Goal: Communication & Community: Ask a question

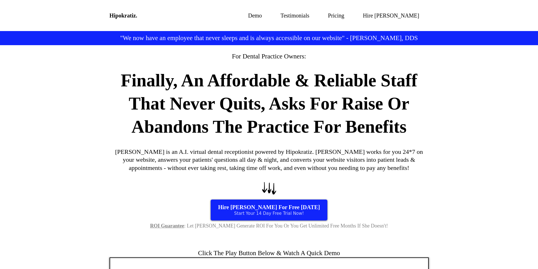
scroll to position [3342, 0]
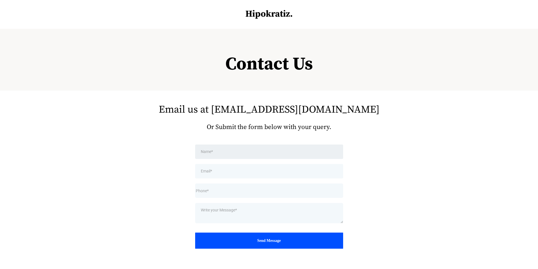
click at [264, 155] on input "text" at bounding box center [269, 152] width 148 height 14
type input "[PERSON_NAME]"
type input "[EMAIL_ADDRESS][DOMAIN_NAME]"
type input "8149805065"
type input "[PHONE_NUMBER]"
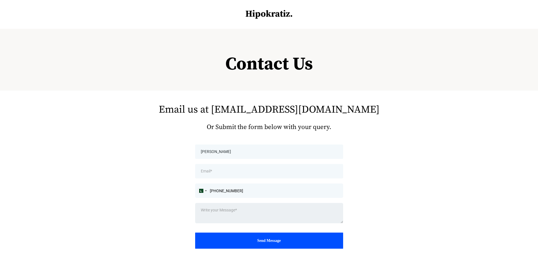
click at [238, 210] on textarea at bounding box center [269, 213] width 148 height 20
paste textarea "Wikipedia is considered to be the World’s most significant tool for reference m…"
type textarea "Wikipedia is considered to be the World’s most significant tool for reference m…"
click at [200, 192] on div at bounding box center [201, 191] width 6 height 4
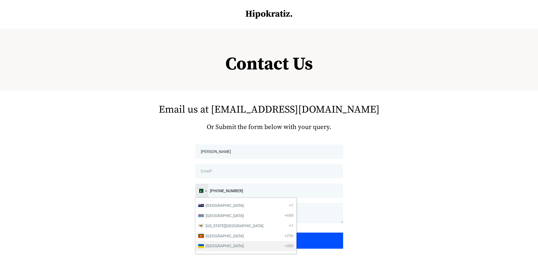
scroll to position [2342, 0]
click at [204, 249] on div "[GEOGRAPHIC_DATA]" at bounding box center [221, 245] width 47 height 7
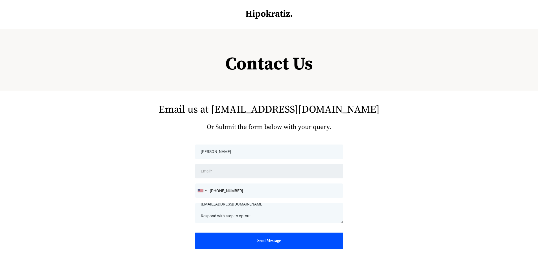
click at [215, 169] on input "email" at bounding box center [269, 171] width 148 height 14
type input "[EMAIL_ADDRESS][DOMAIN_NAME]"
type input "[PHONE_NUMBER]"
click at [241, 224] on div "Wikipedia is considered to be the World’s most significant tool for reference m…" at bounding box center [269, 213] width 149 height 21
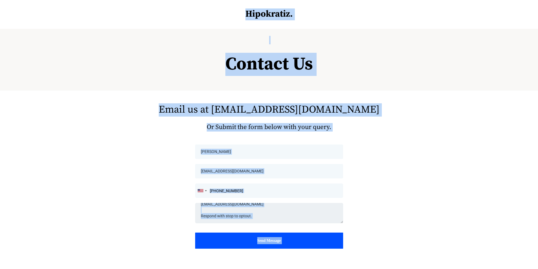
click at [257, 216] on textarea "Wikipedia is considered to be the World’s most significant tool for reference m…" at bounding box center [269, 213] width 148 height 20
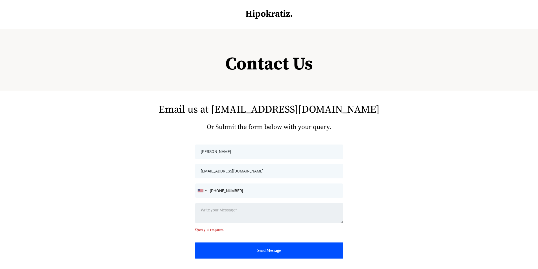
scroll to position [0, 0]
type textarea "Wikipedia is considered to be the World’s most significant tool for reference m…"
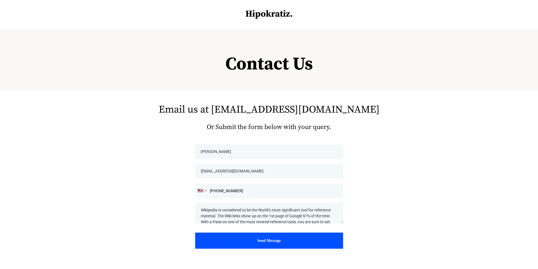
click at [252, 237] on button "Send Message" at bounding box center [269, 241] width 148 height 16
